Goal: Task Accomplishment & Management: Complete application form

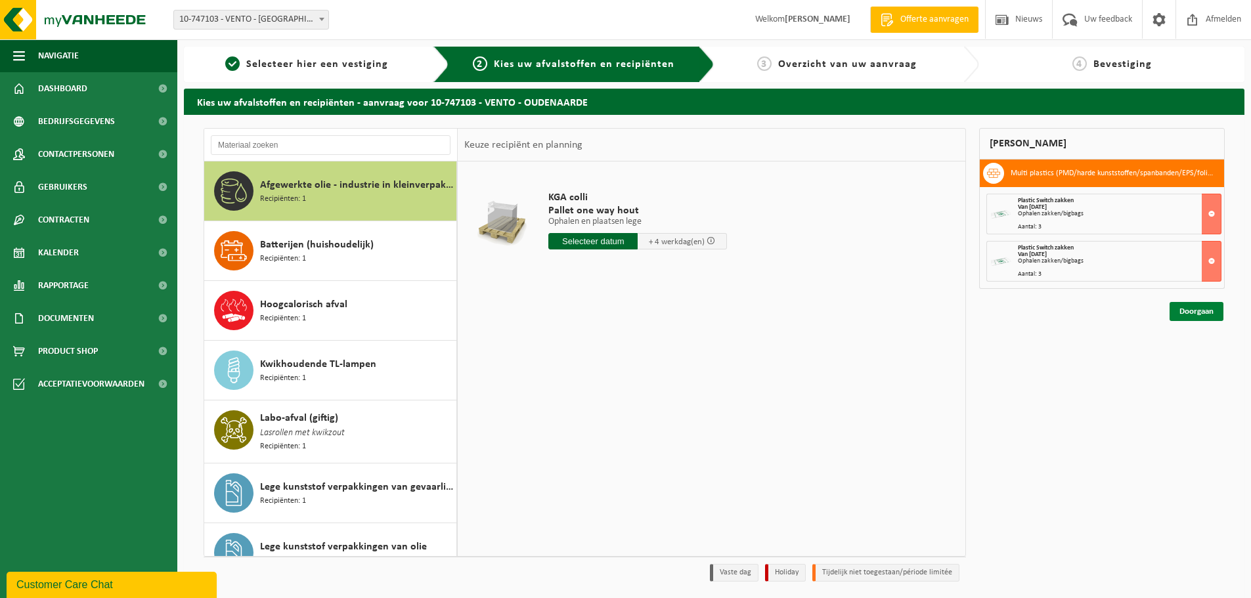
click at [1197, 316] on link "Doorgaan" at bounding box center [1197, 311] width 54 height 19
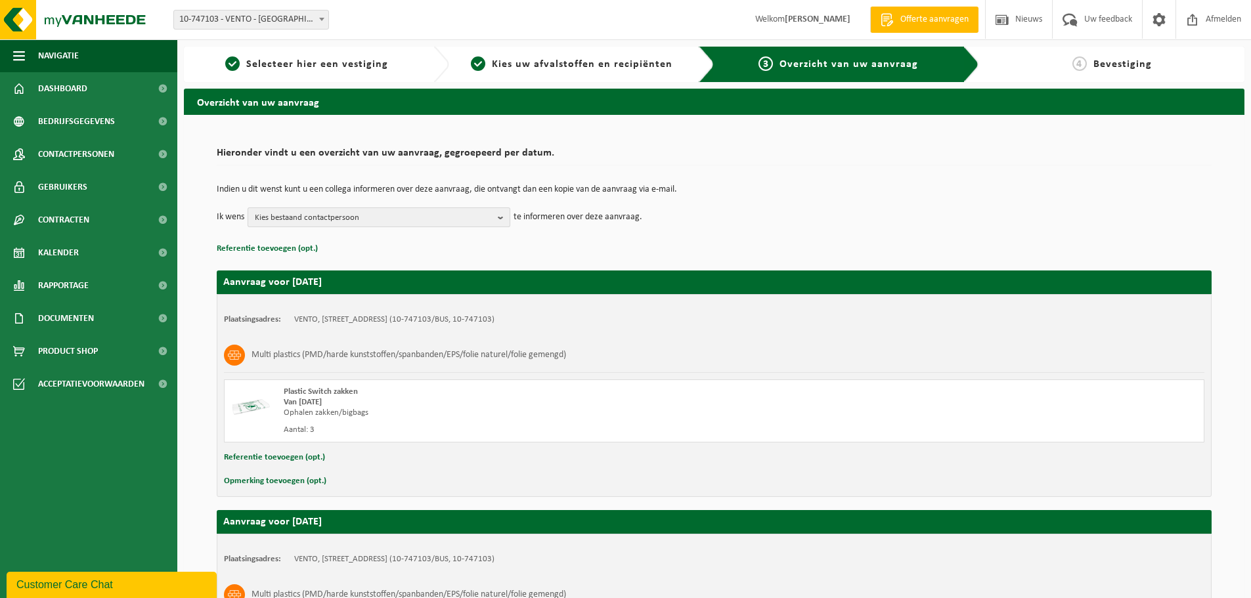
click at [359, 217] on span "Kies bestaand contactpersoon" at bounding box center [374, 218] width 238 height 20
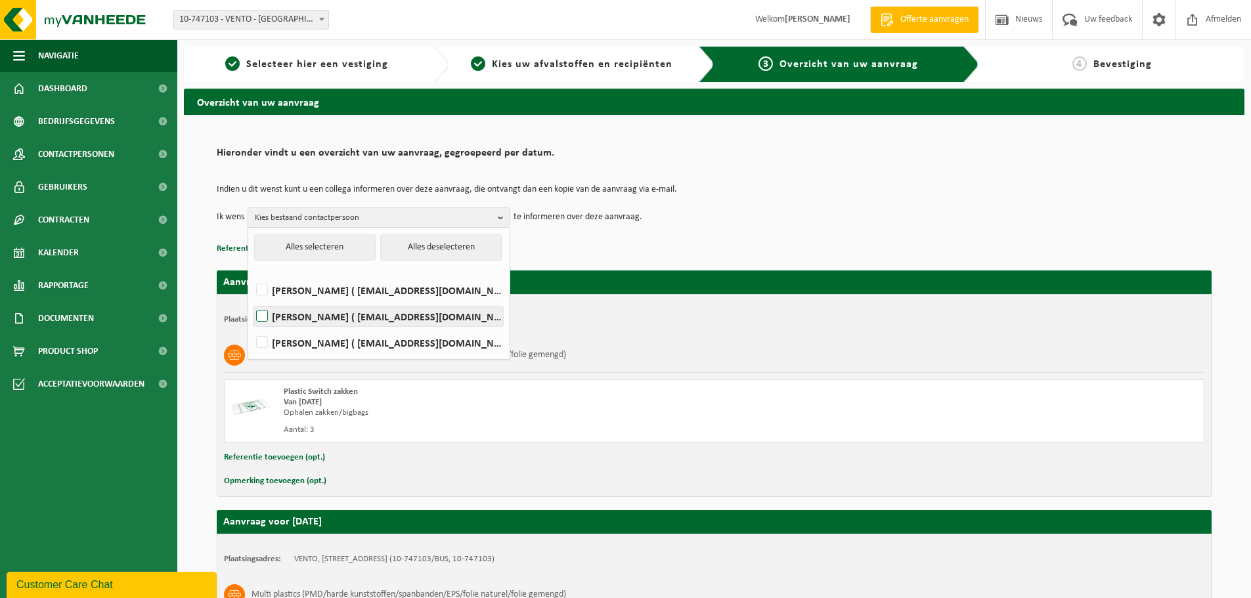
click at [327, 318] on label "[PERSON_NAME] ( [EMAIL_ADDRESS][DOMAIN_NAME] )" at bounding box center [379, 317] width 250 height 20
click at [252, 300] on input "[PERSON_NAME] ( [EMAIL_ADDRESS][DOMAIN_NAME] )" at bounding box center [251, 300] width 1 height 1
checkbox input "true"
click at [719, 232] on div "Indien u dit wenst kunt u een collega informeren over deze aanvraag, die ontvan…" at bounding box center [714, 206] width 995 height 68
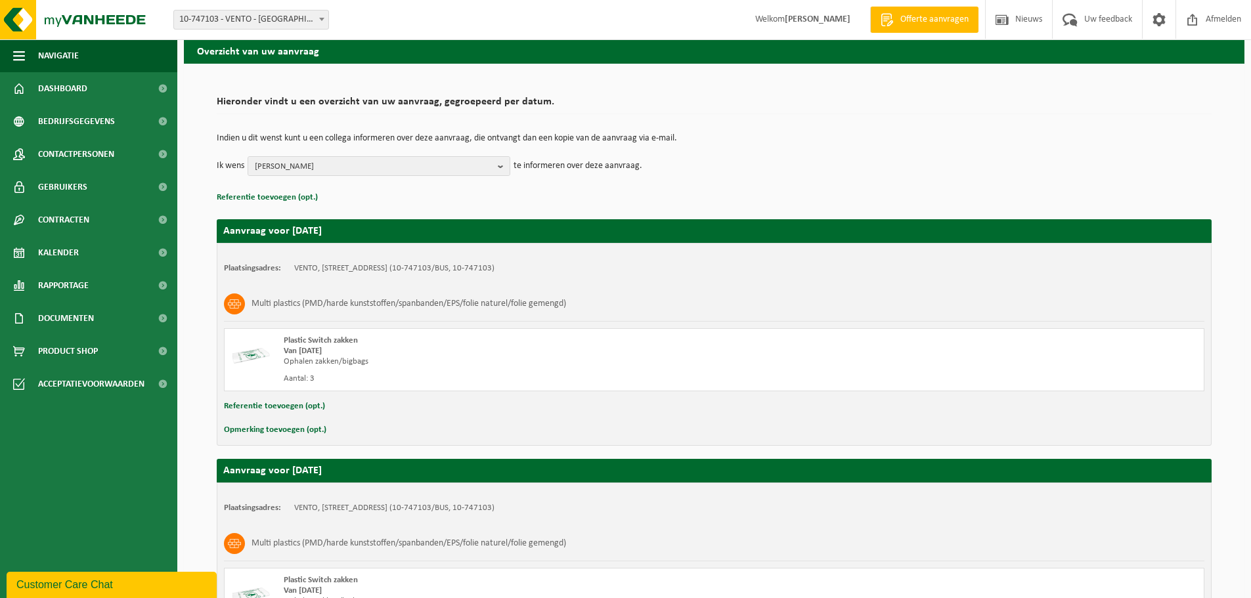
scroll to position [205, 0]
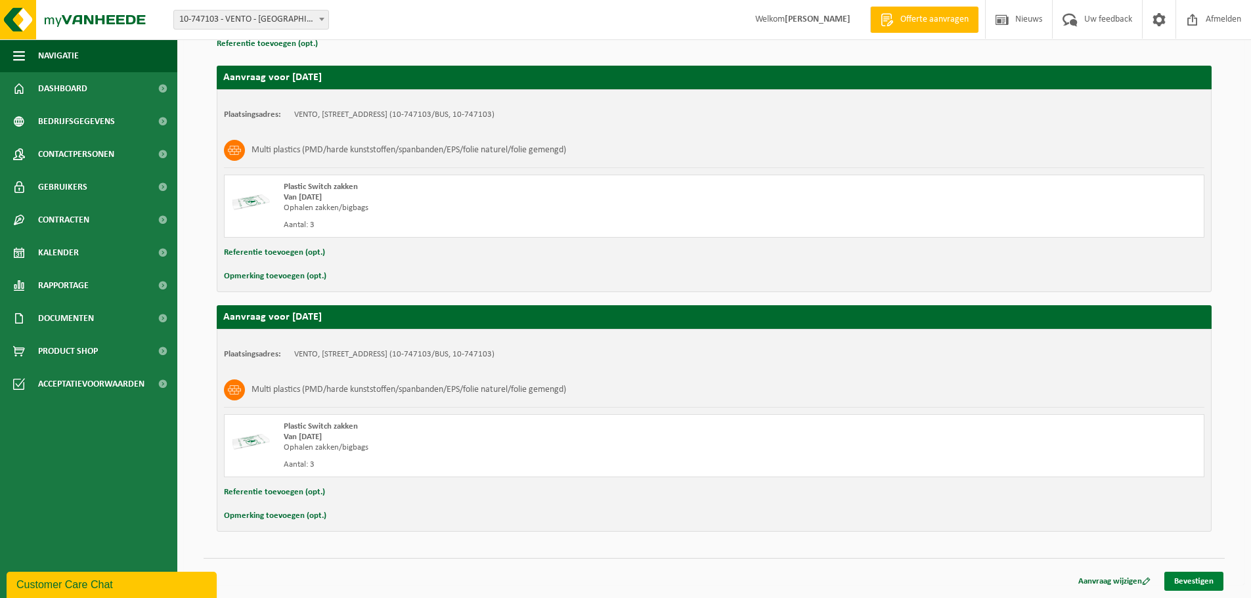
click at [1186, 578] on link "Bevestigen" at bounding box center [1194, 581] width 59 height 19
